Goal: Transaction & Acquisition: Download file/media

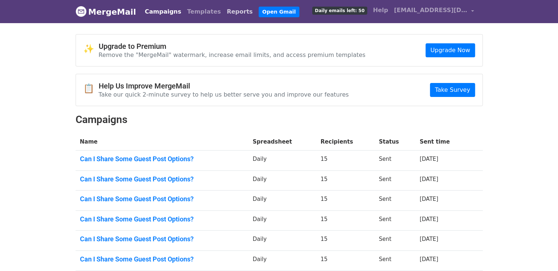
click at [224, 14] on link "Reports" at bounding box center [240, 11] width 32 height 15
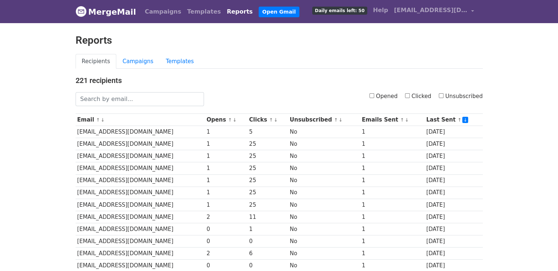
click at [374, 95] on input "Opened" at bounding box center [372, 95] width 5 height 5
checkbox input "true"
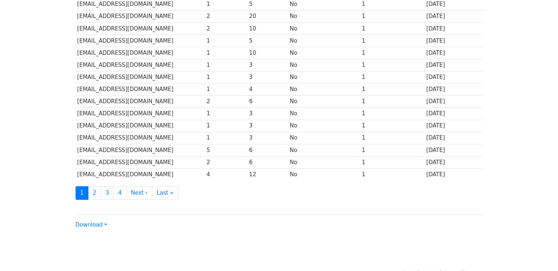
scroll to position [324, 0]
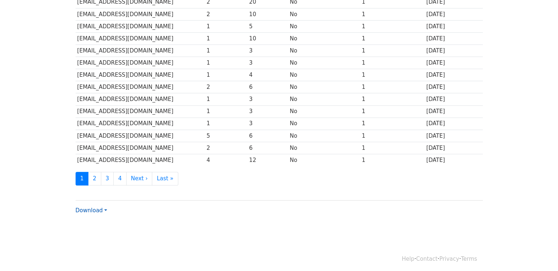
click at [105, 207] on link "Download" at bounding box center [92, 210] width 32 height 7
click at [110, 230] on link "Excel" at bounding box center [105, 236] width 58 height 12
